Goal: Task Accomplishment & Management: Manage account settings

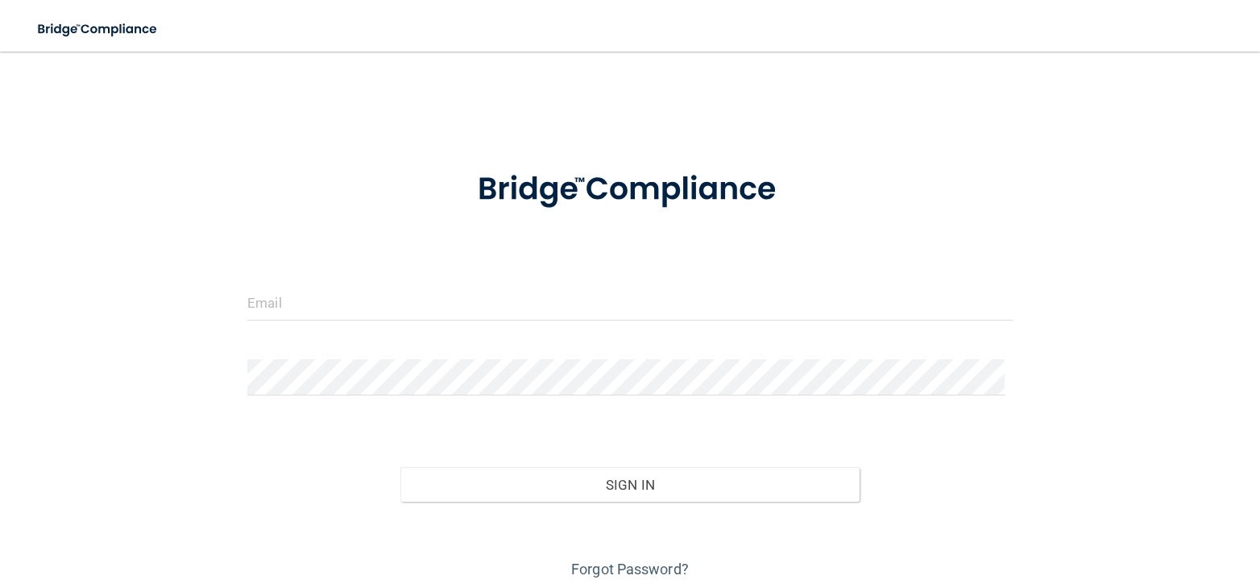
click at [384, 321] on div at bounding box center [630, 308] width 790 height 48
click at [384, 313] on input "email" at bounding box center [629, 302] width 765 height 36
type input "[PERSON_NAME][EMAIL_ADDRESS][DOMAIN_NAME]"
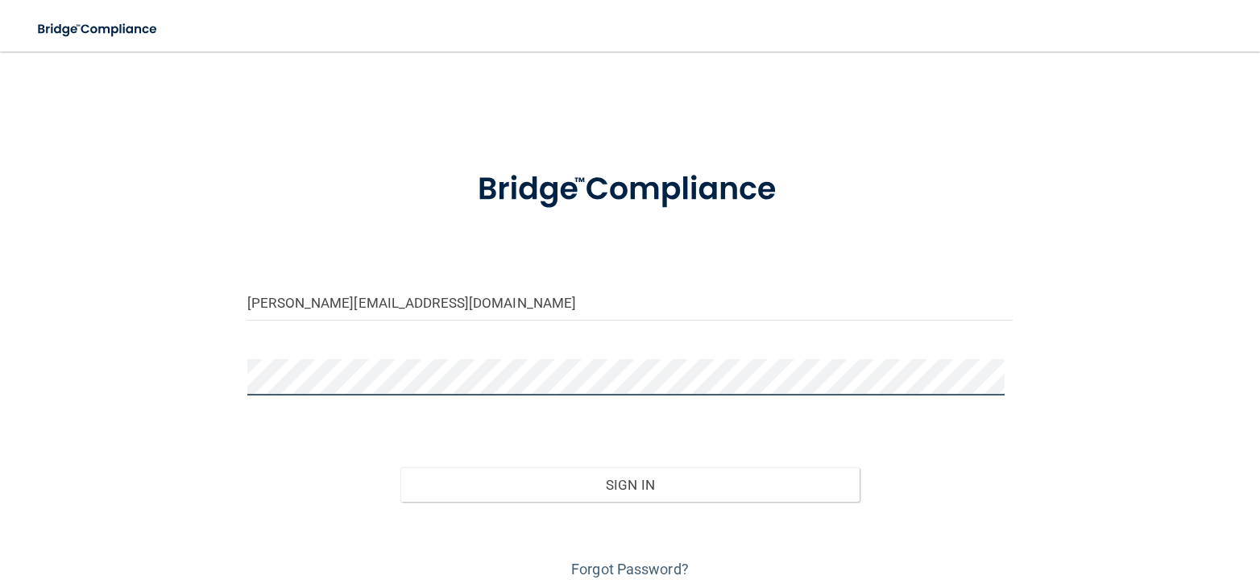
scroll to position [58, 0]
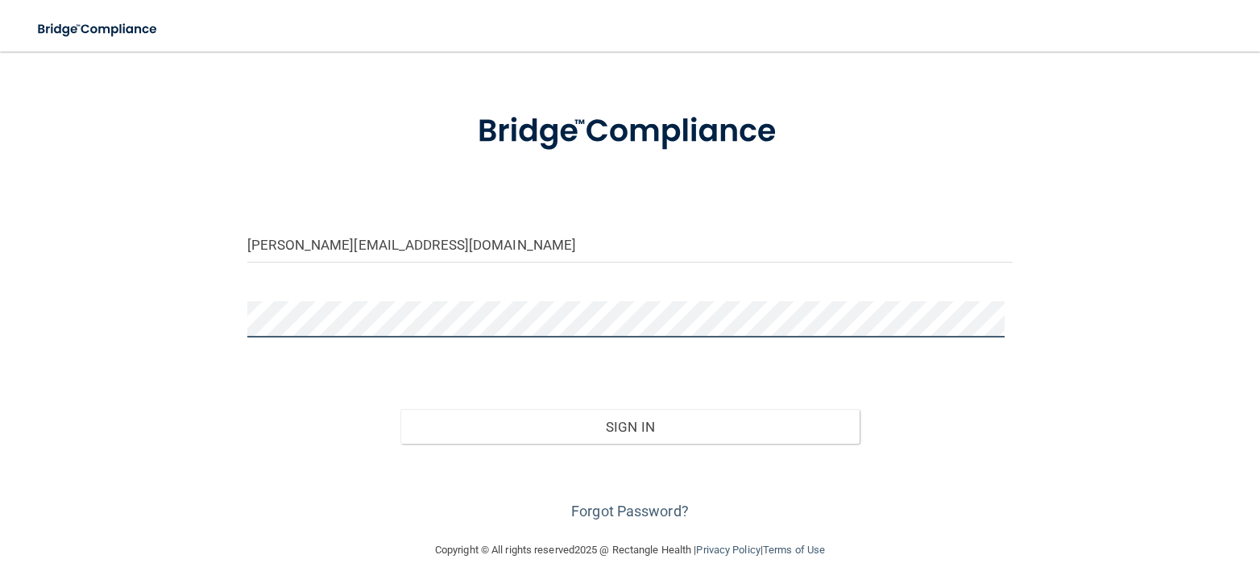
click at [400, 409] on button "Sign In" at bounding box center [629, 426] width 459 height 35
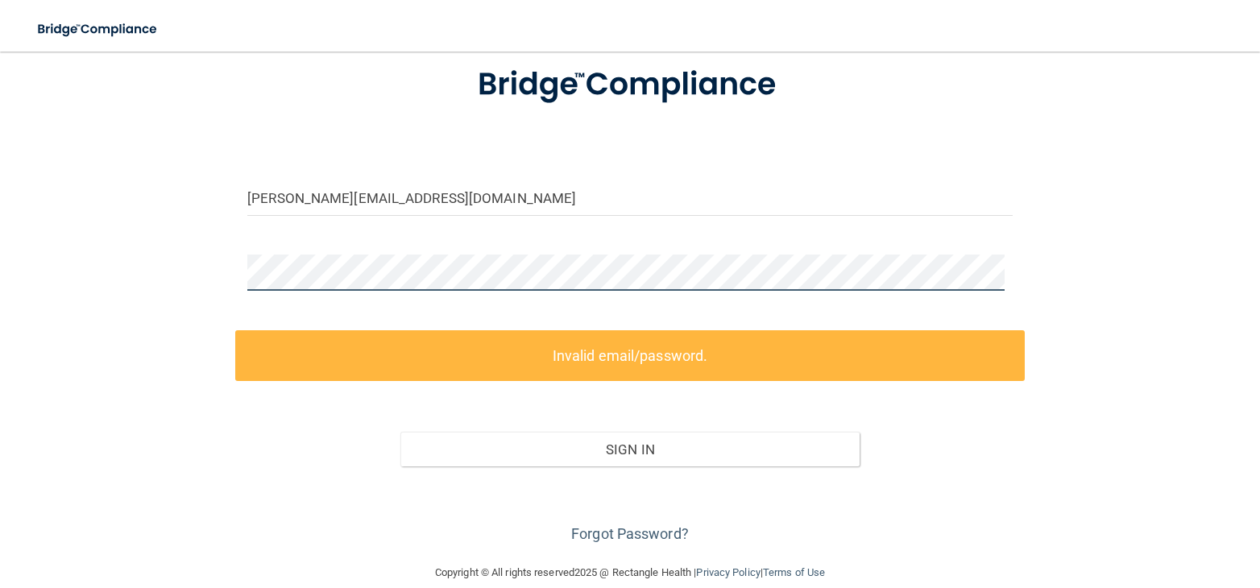
scroll to position [127, 0]
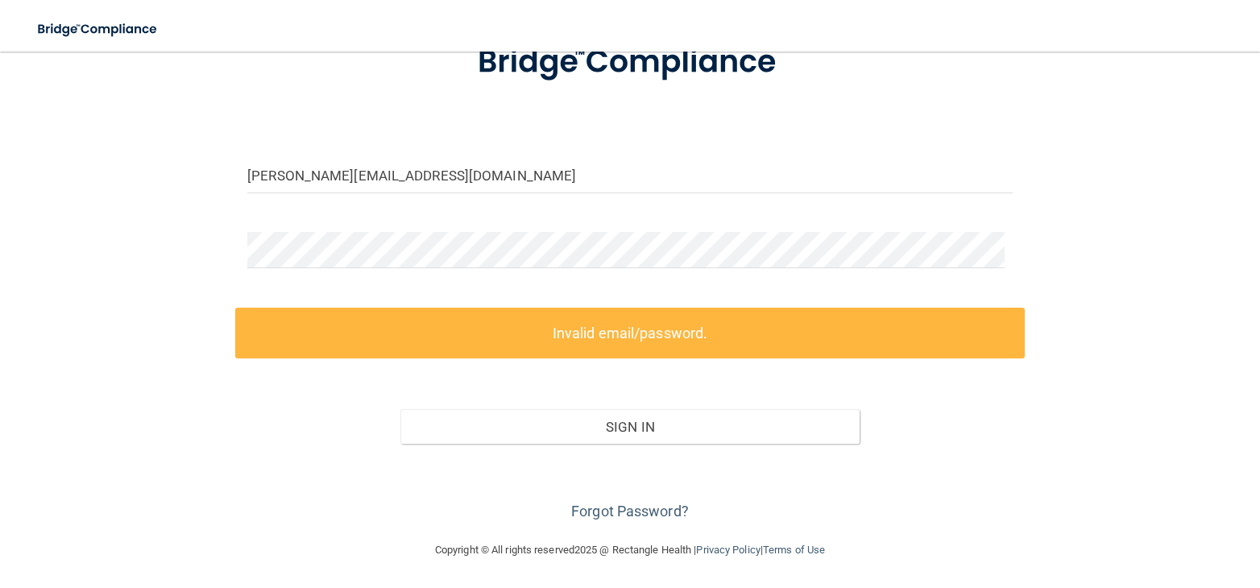
click at [753, 115] on form "[PERSON_NAME][EMAIL_ADDRESS][DOMAIN_NAME] Invalid email/password. You don't hav…" at bounding box center [629, 273] width 765 height 504
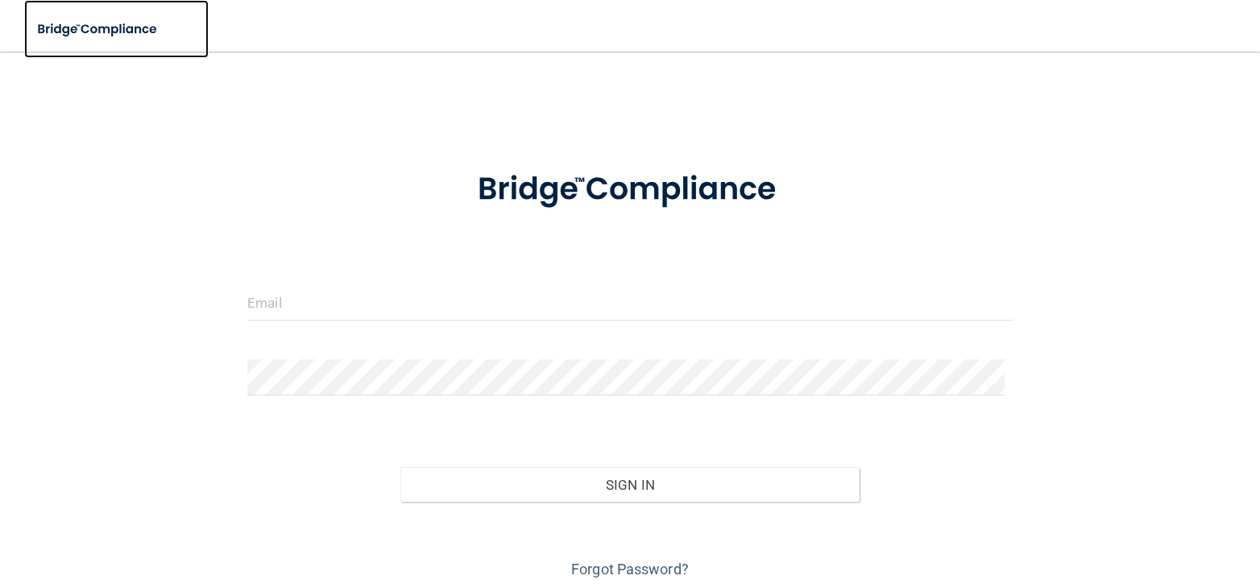
click at [91, 31] on img at bounding box center [98, 29] width 148 height 33
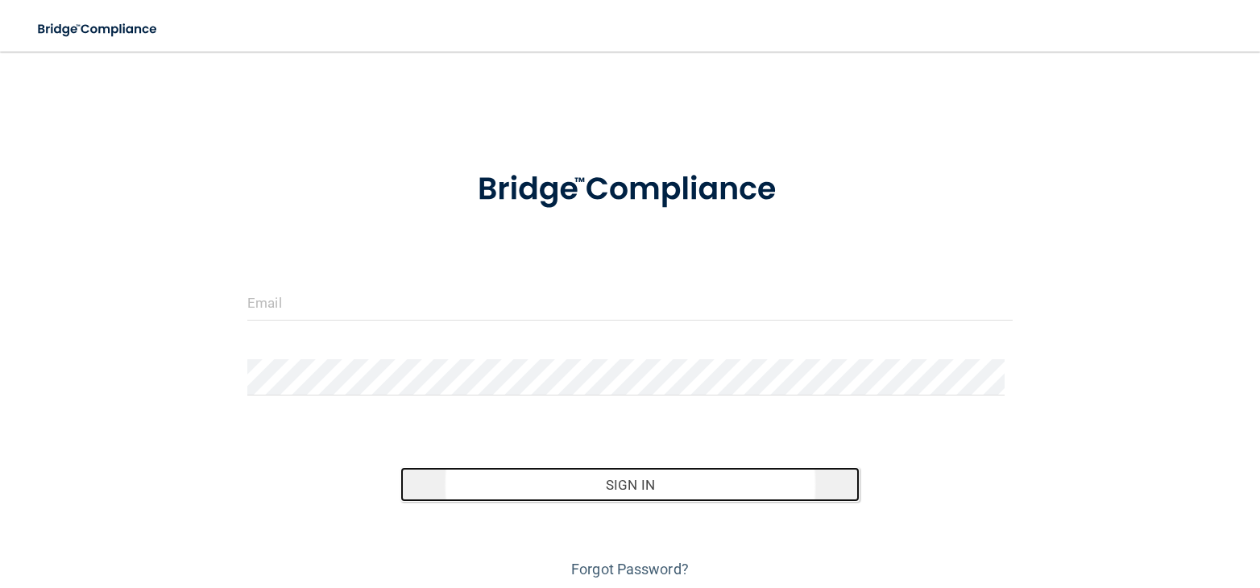
click at [708, 487] on button "Sign In" at bounding box center [629, 484] width 459 height 35
